Goal: Find specific page/section: Find specific page/section

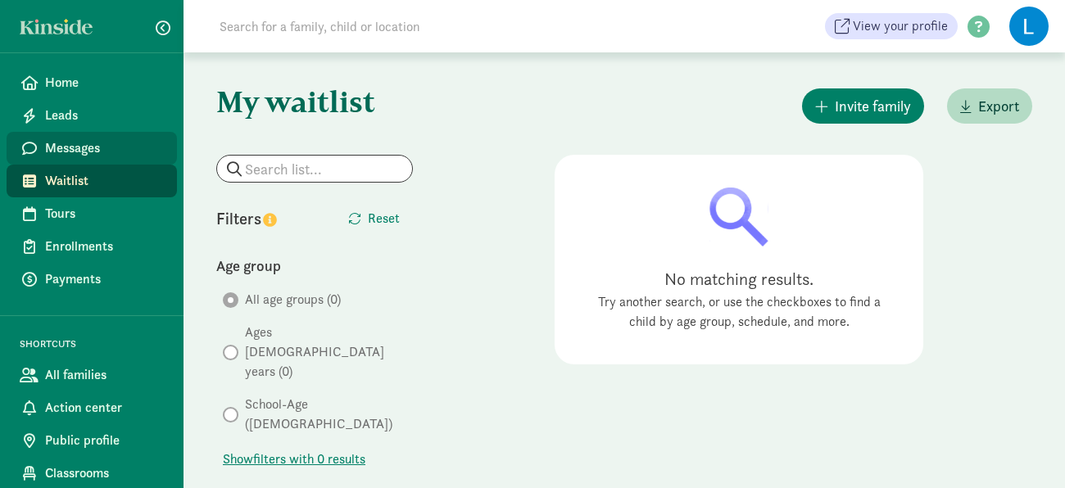
click at [80, 149] on span "Messages" at bounding box center [104, 148] width 119 height 20
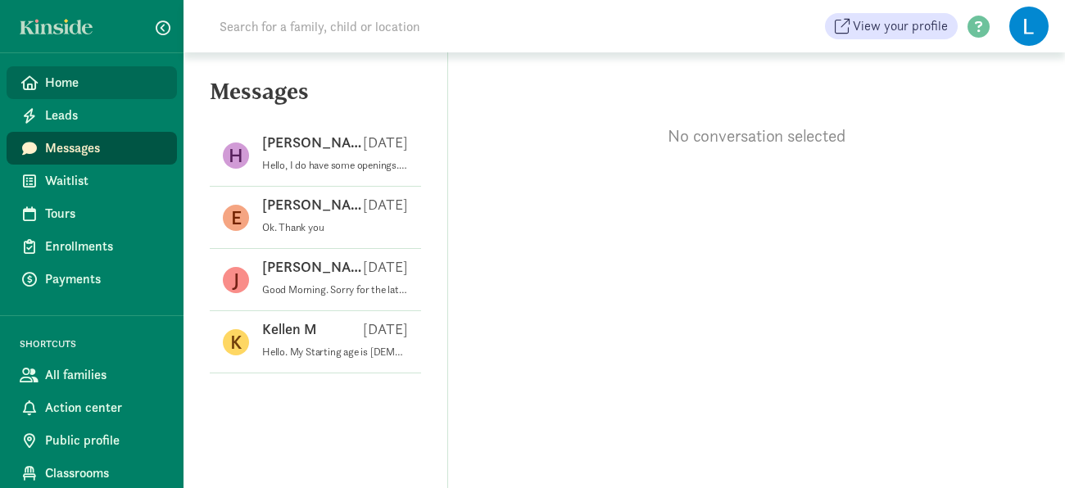
click at [75, 84] on span "Home" at bounding box center [104, 83] width 119 height 20
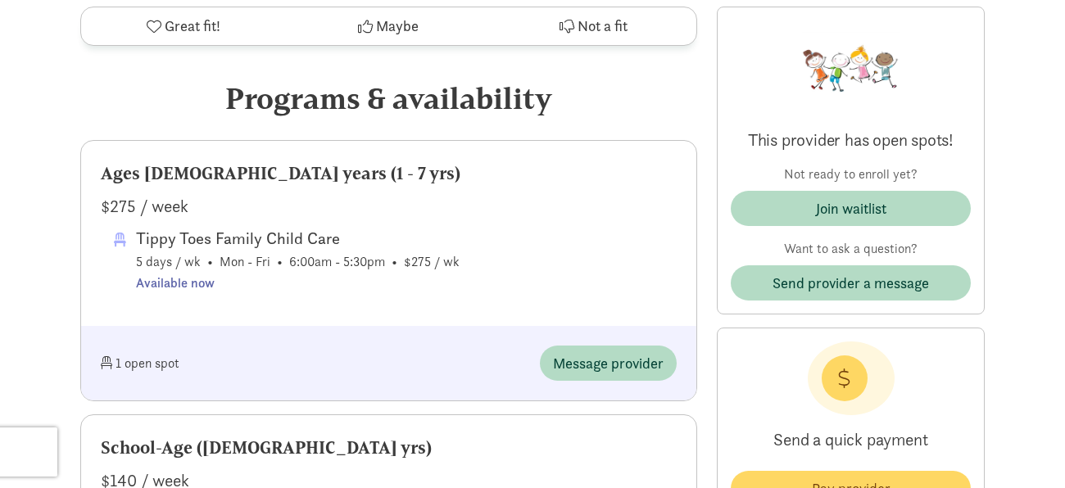
scroll to position [727, 0]
click at [134, 200] on div "$275 / week" at bounding box center [389, 205] width 576 height 26
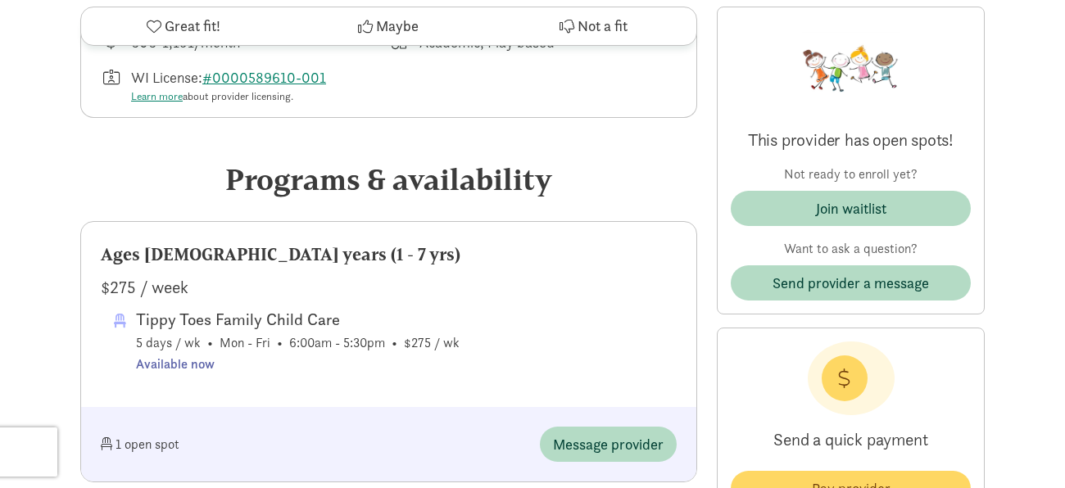
scroll to position [0, 0]
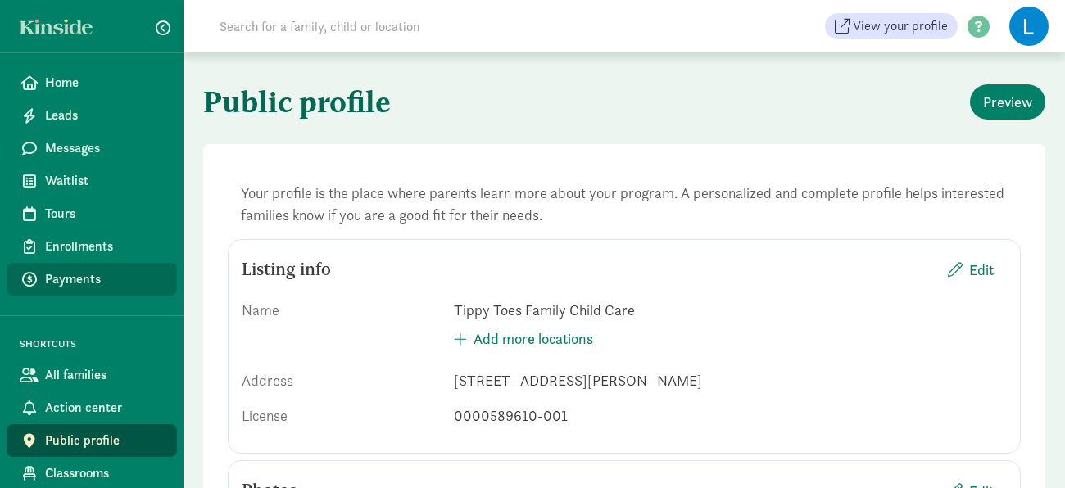
click at [82, 277] on span "Payments" at bounding box center [104, 280] width 119 height 20
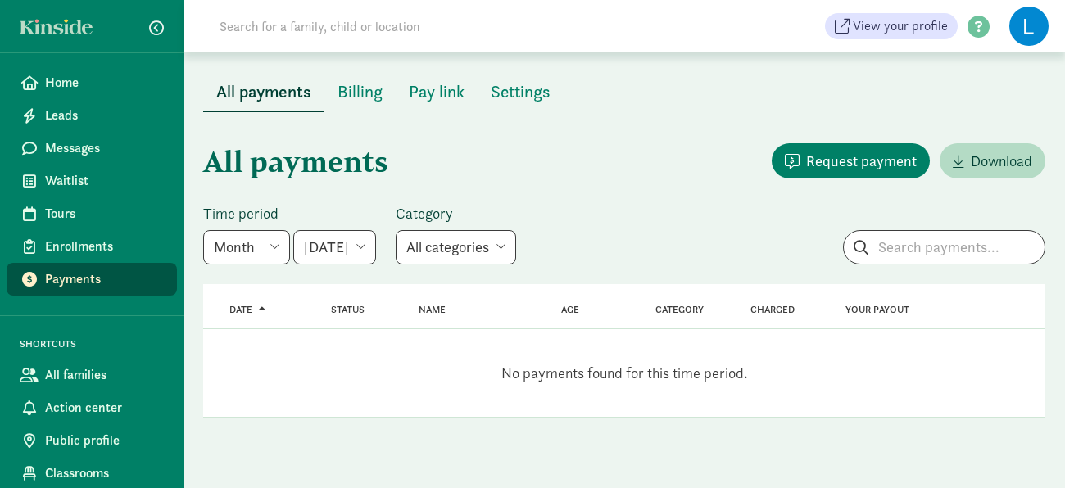
scroll to position [34, 0]
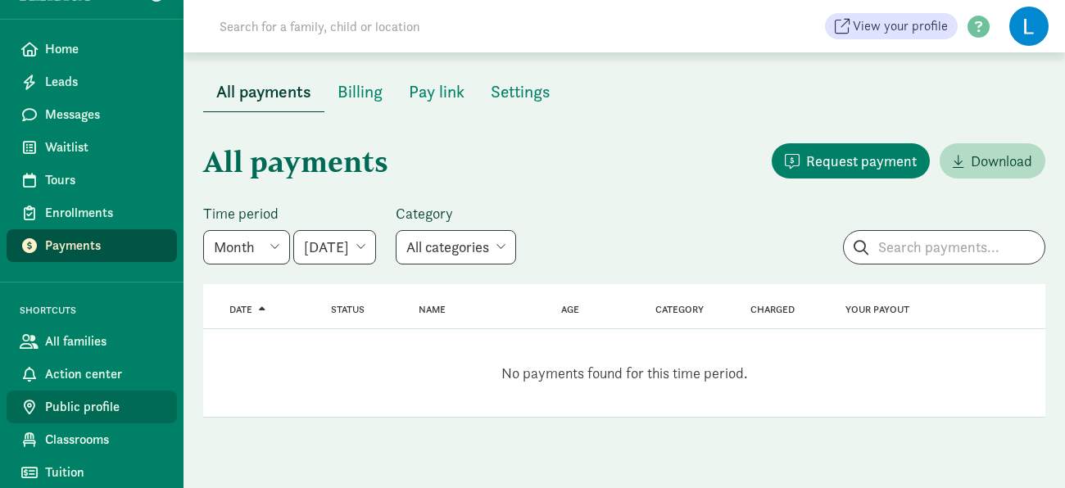
click at [87, 402] on span "Public profile" at bounding box center [104, 407] width 119 height 20
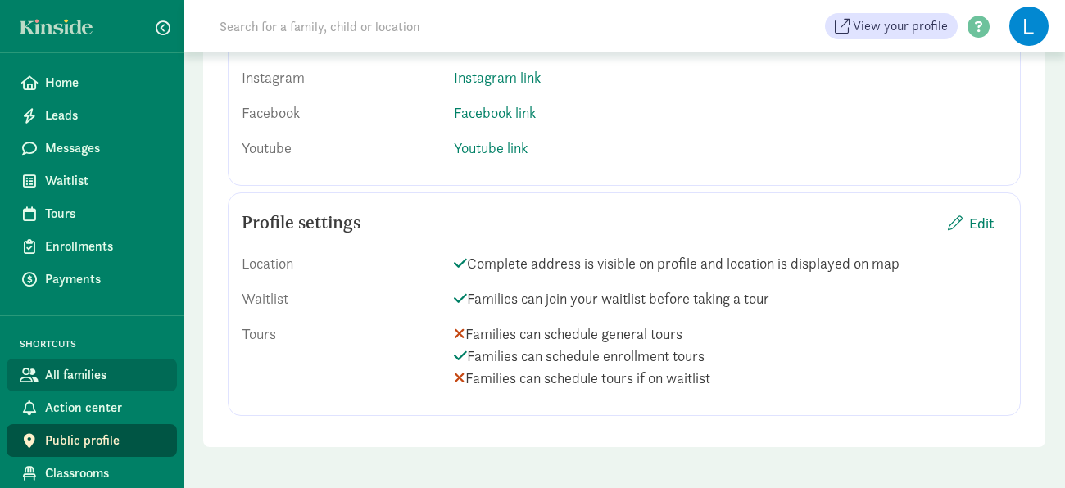
scroll to position [34, 0]
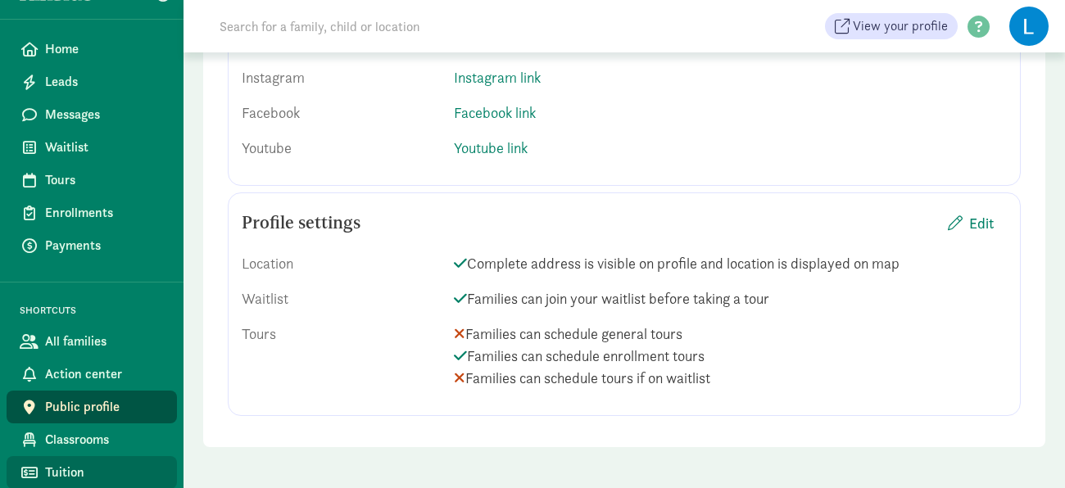
click at [95, 465] on span "Tuition" at bounding box center [104, 473] width 119 height 20
